Goal: Task Accomplishment & Management: Manage account settings

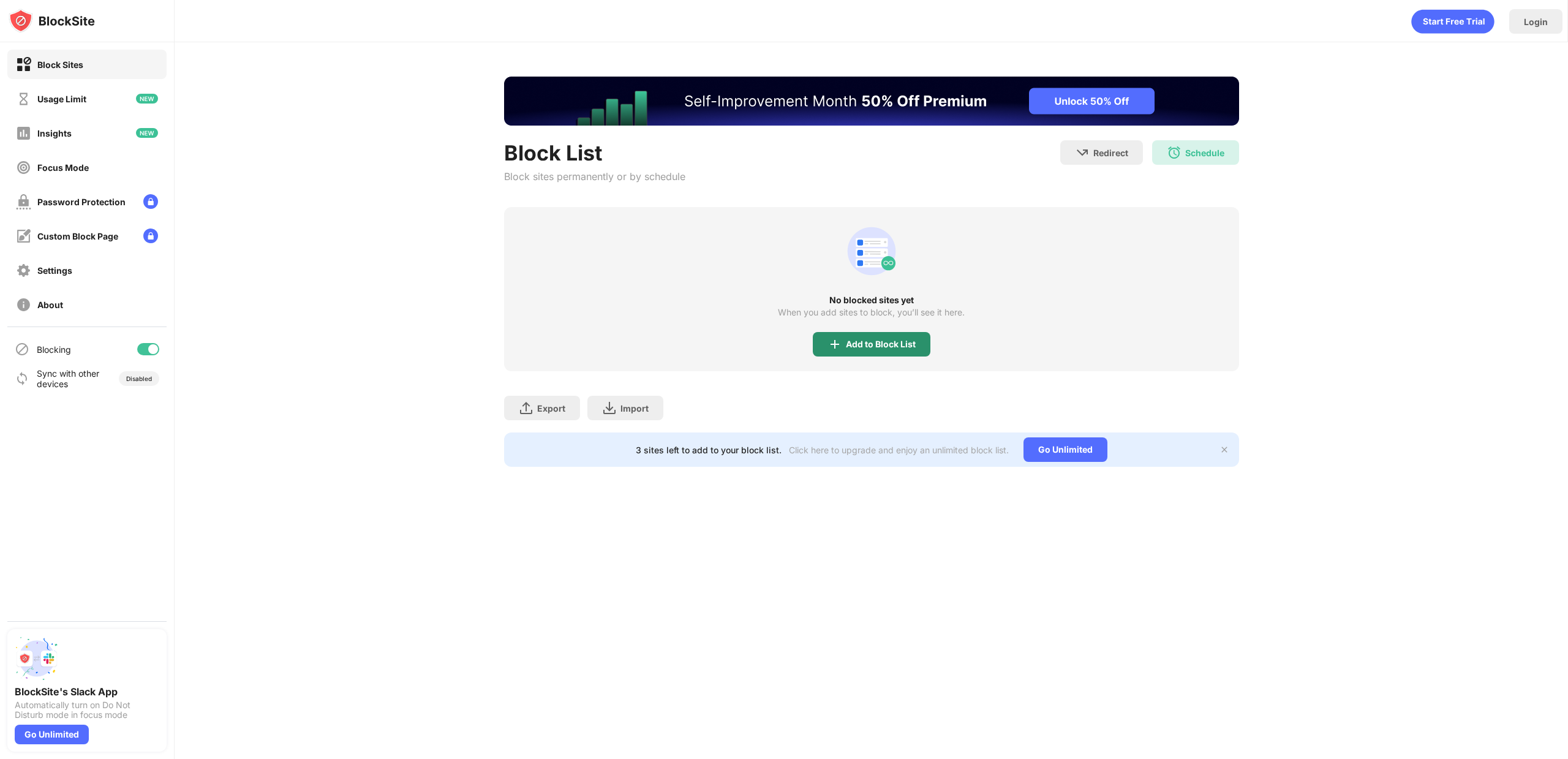
click at [906, 345] on div "Add to Block List" at bounding box center [880, 345] width 70 height 10
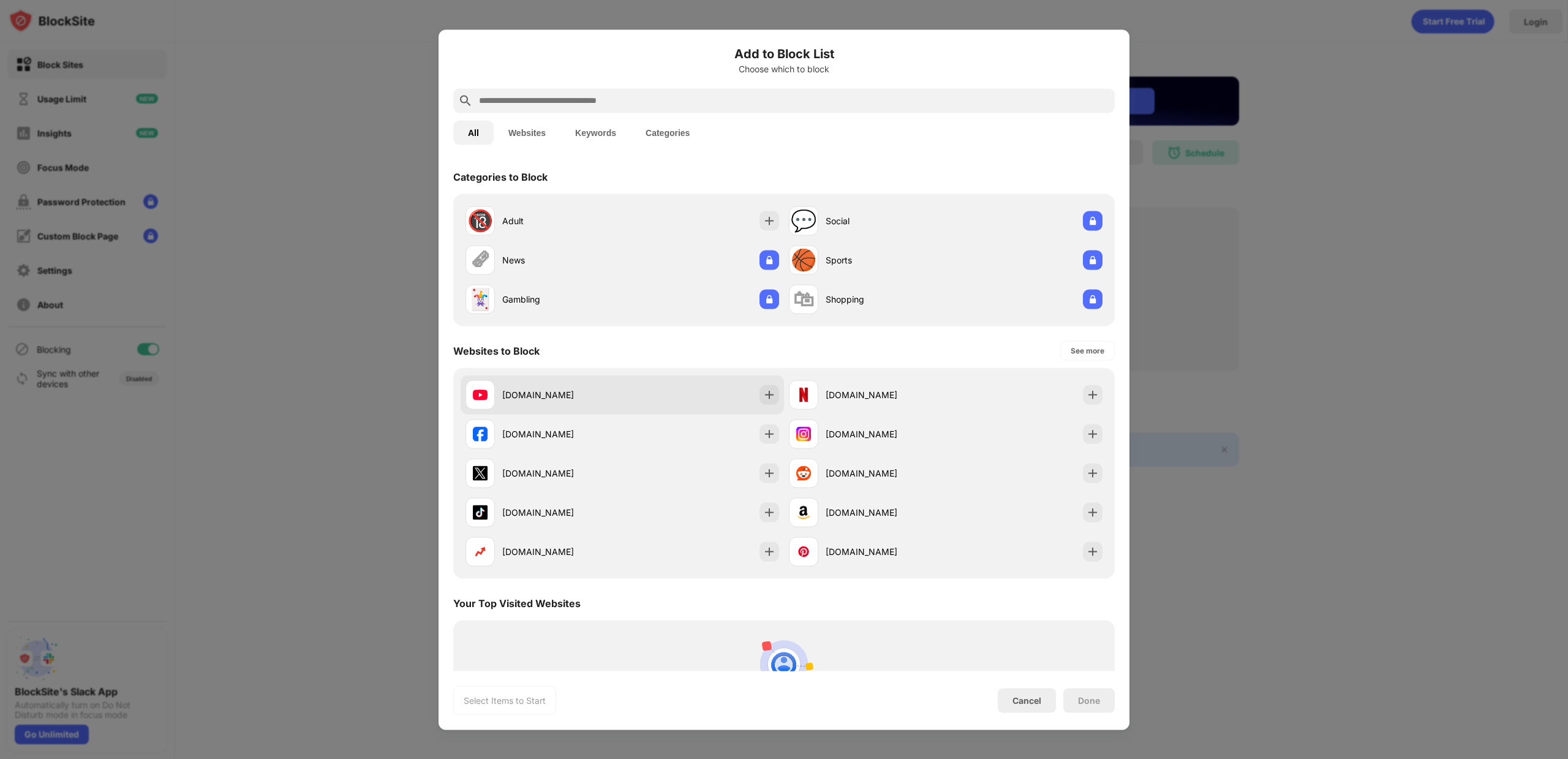
click at [640, 392] on div "[DOMAIN_NAME]" at bounding box center [622, 394] width 324 height 39
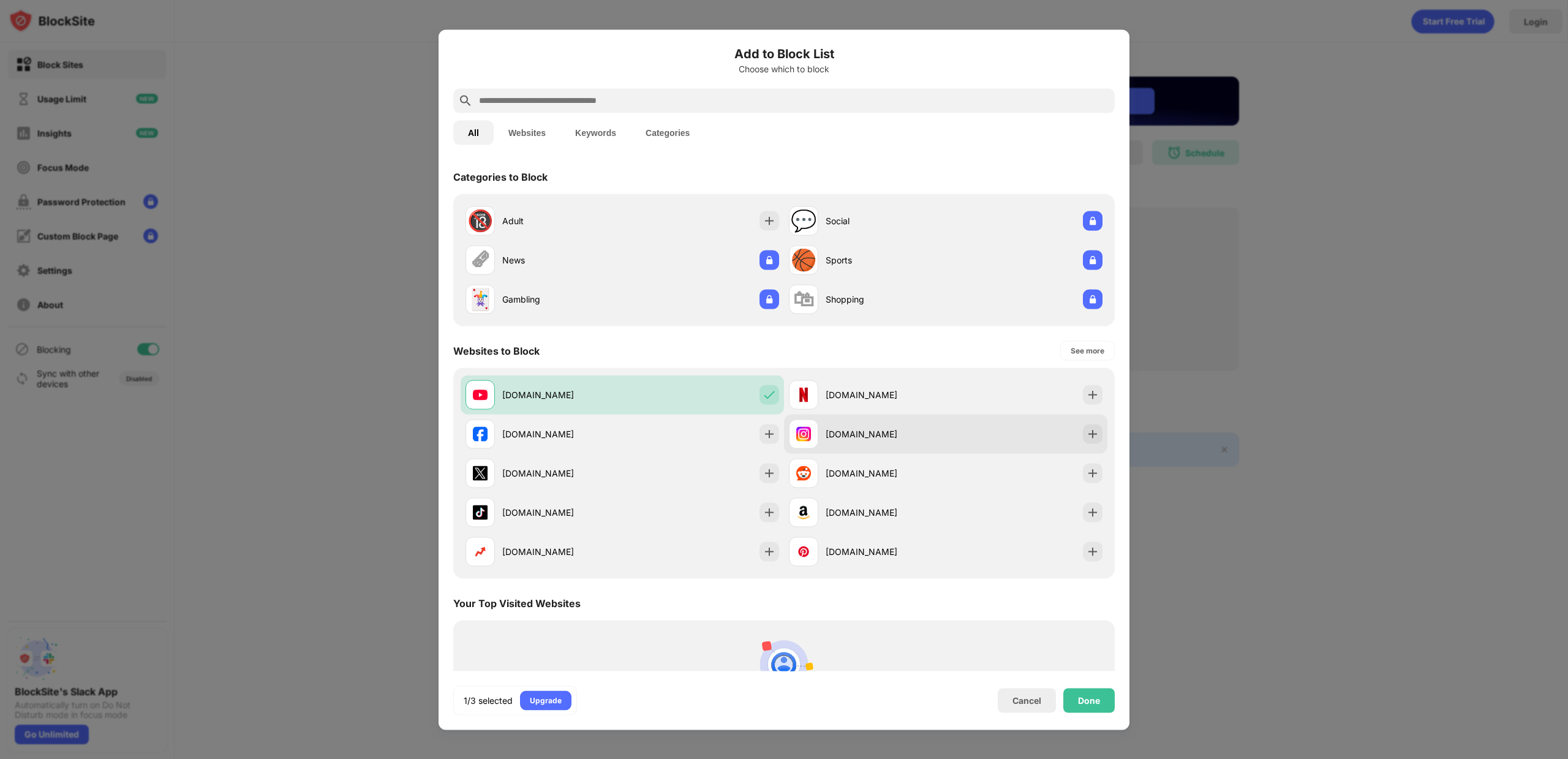
click at [892, 437] on div "[DOMAIN_NAME]" at bounding box center [885, 434] width 120 height 13
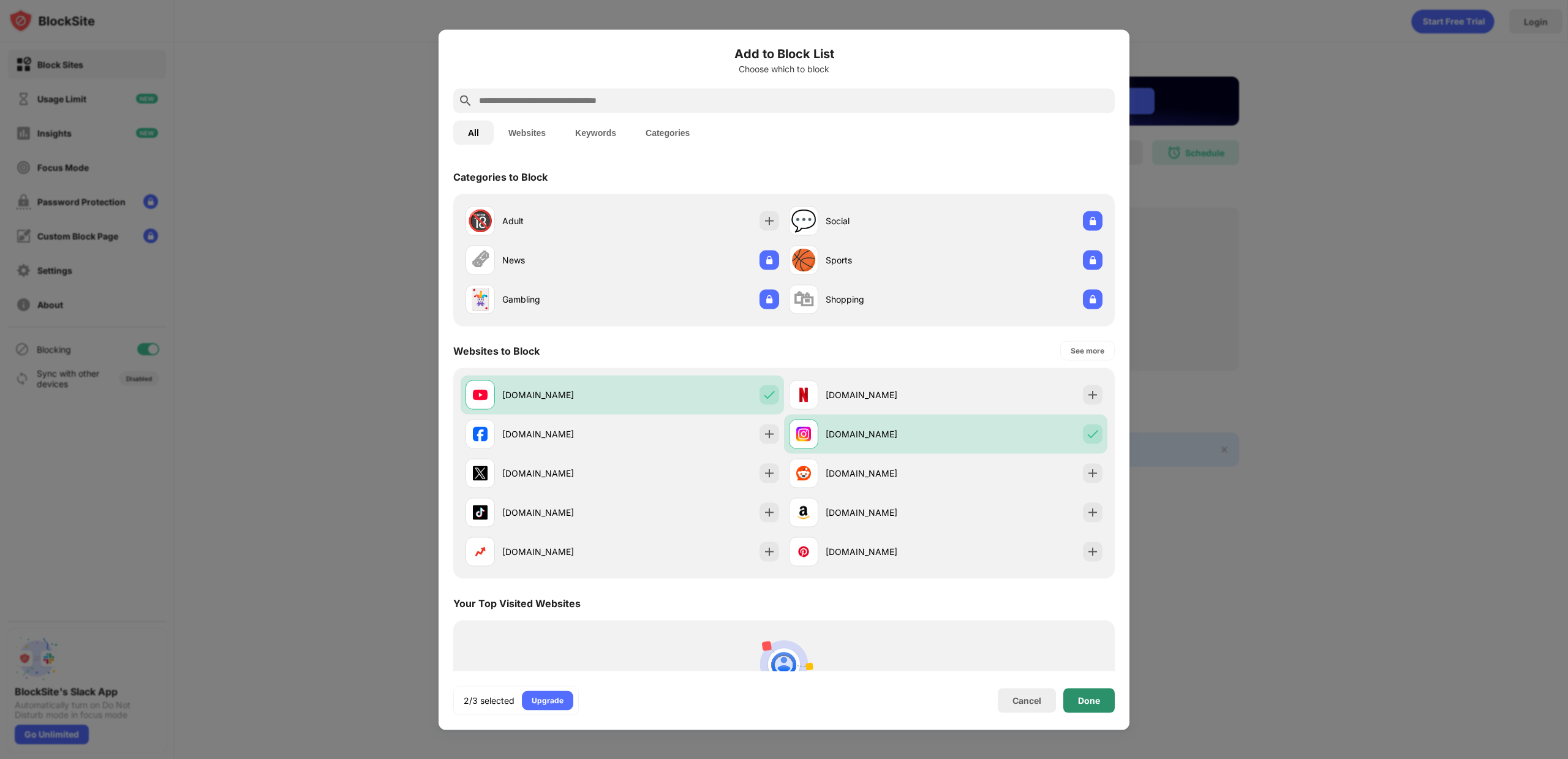
click at [1090, 688] on div "Done" at bounding box center [1088, 699] width 51 height 24
